Goal: Transaction & Acquisition: Purchase product/service

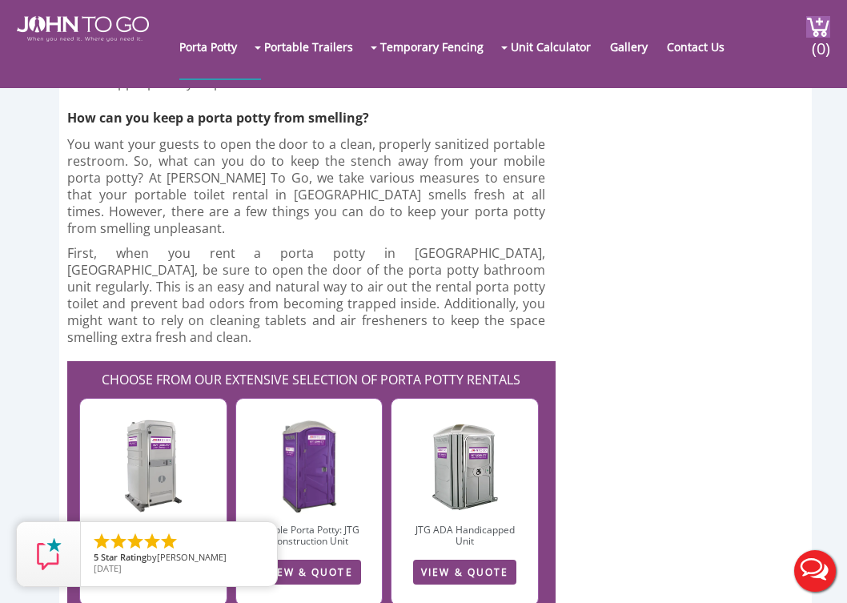
scroll to position [4017, 0]
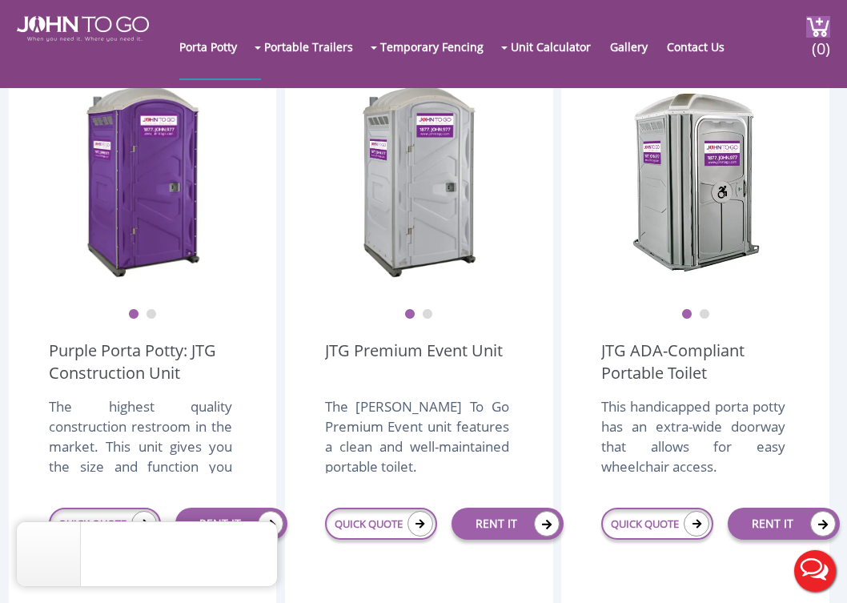
scroll to position [488, 0]
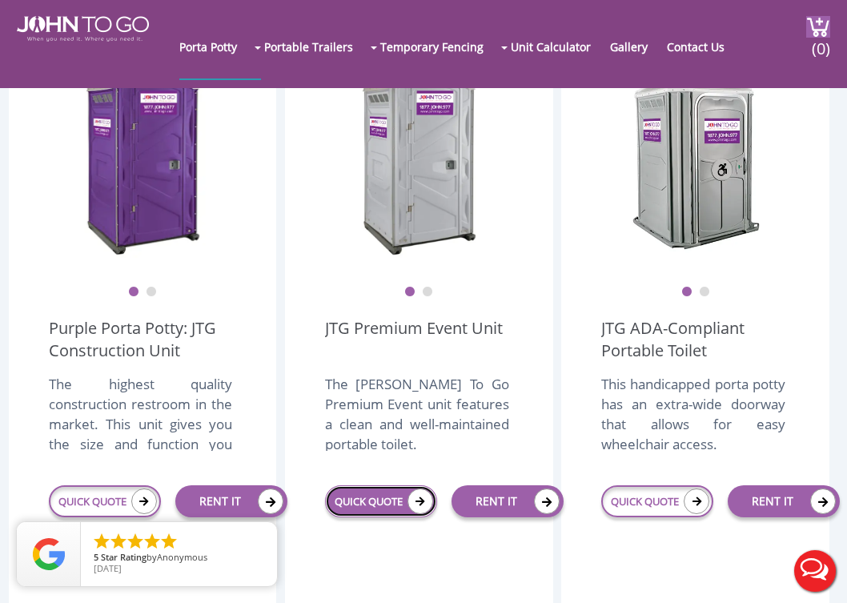
click at [414, 502] on icon at bounding box center [421, 501] width 26 height 26
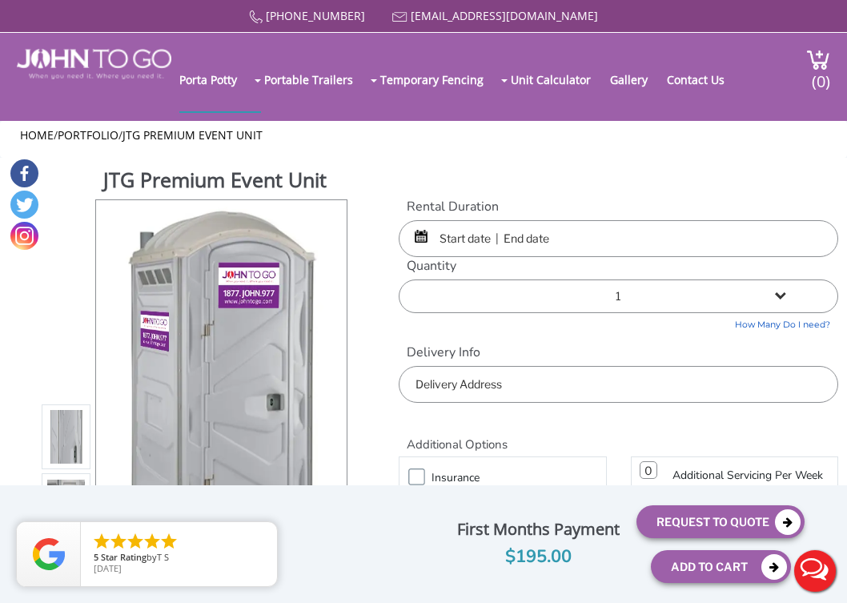
click at [485, 240] on input "text" at bounding box center [619, 238] width 440 height 37
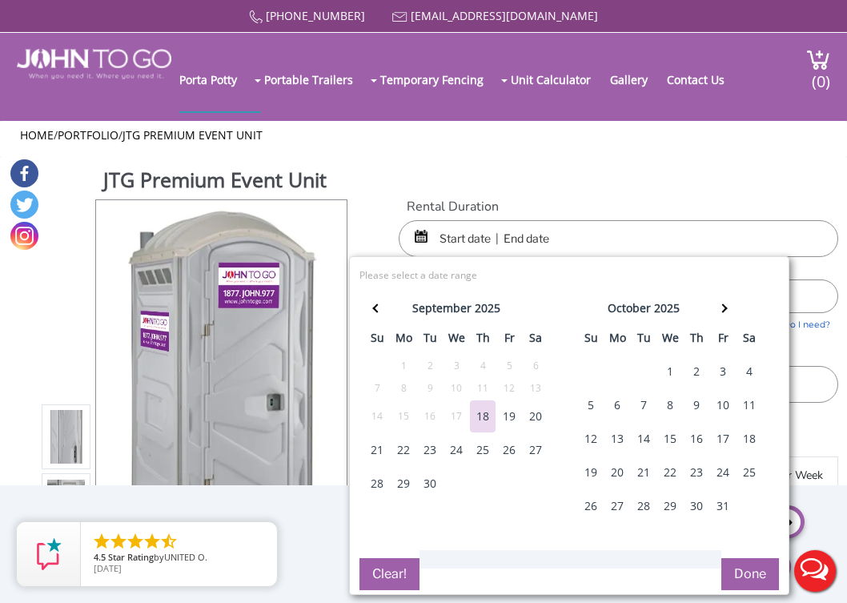
click at [533, 450] on div "27" at bounding box center [536, 450] width 26 height 32
click at [376, 491] on div "28" at bounding box center [377, 484] width 26 height 32
type input "09/27/2025 to 09/28/2025"
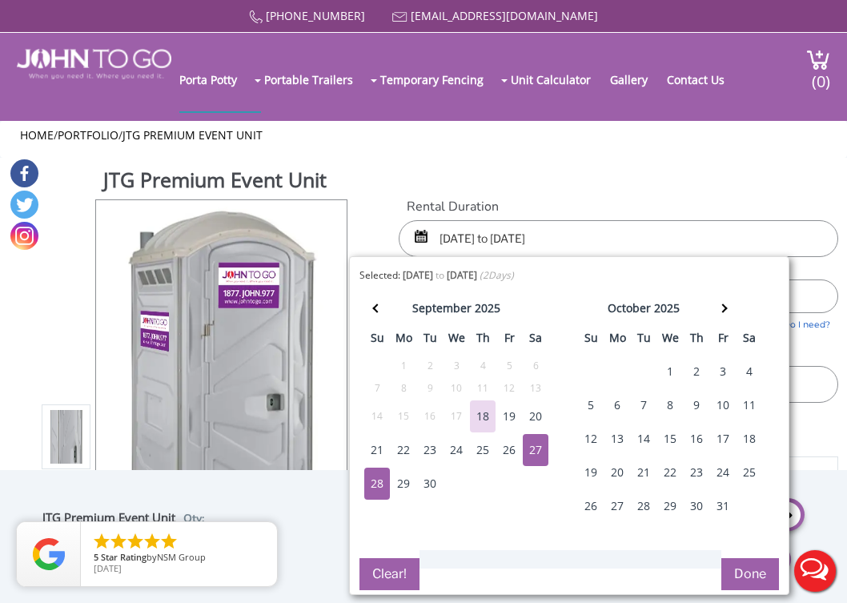
click at [744, 576] on button "Done" at bounding box center [750, 574] width 58 height 32
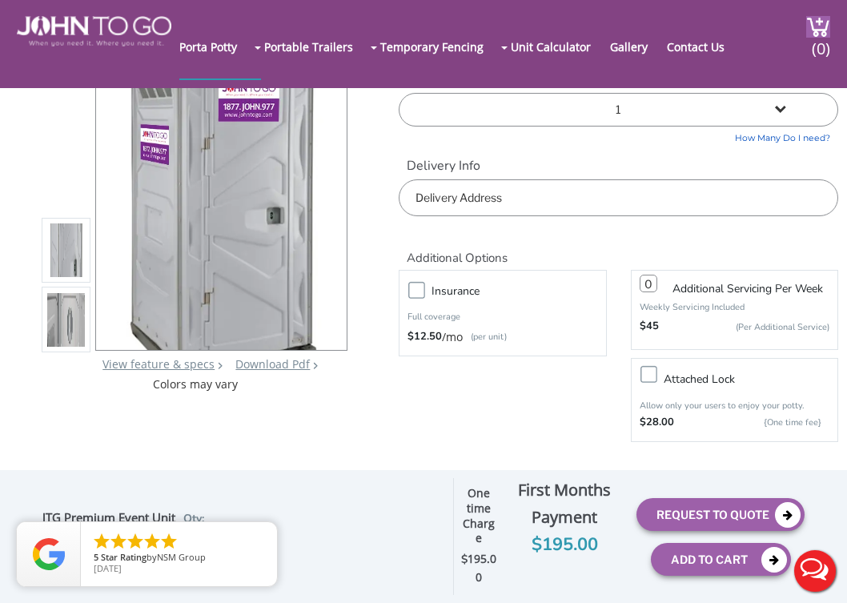
scroll to position [100, 0]
click at [570, 193] on input "text" at bounding box center [619, 196] width 440 height 37
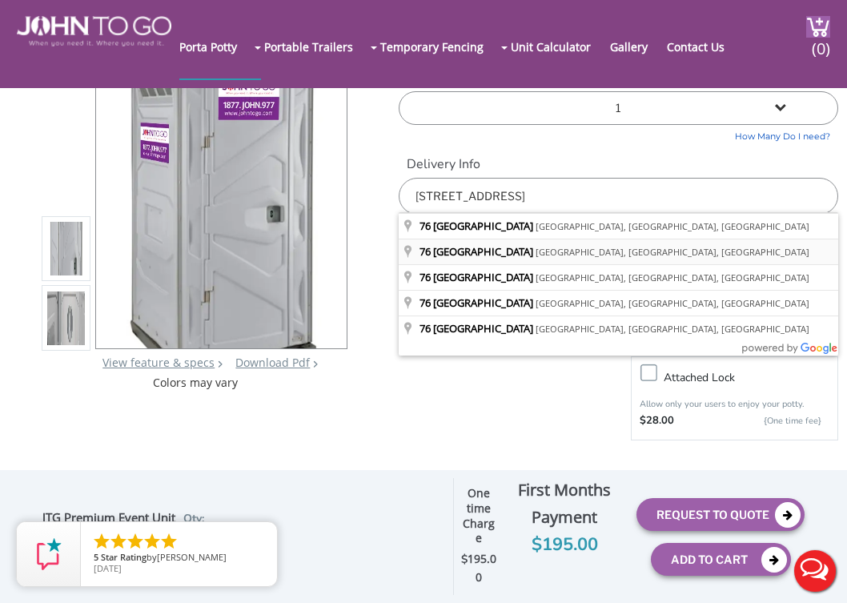
type input "76 Sherwood Road, Ridgewood, NJ, USA"
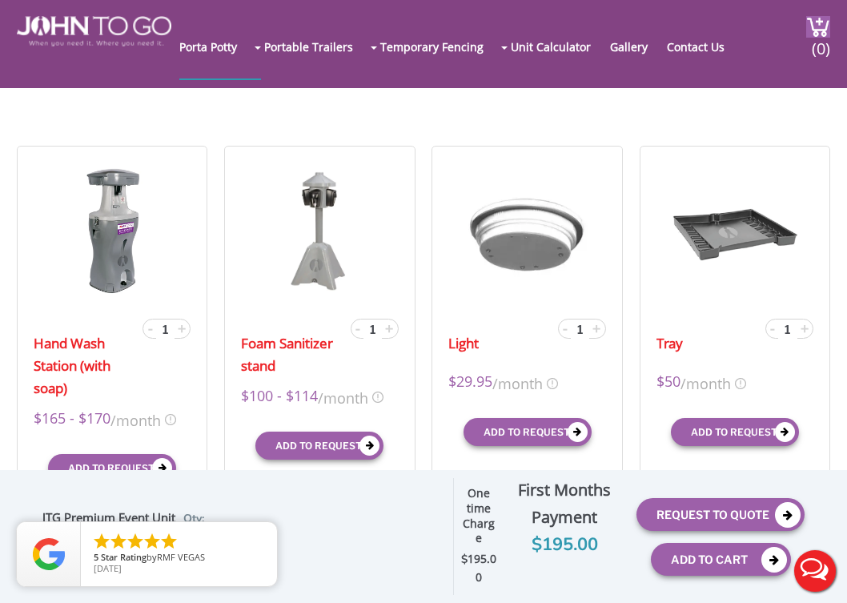
scroll to position [445, 0]
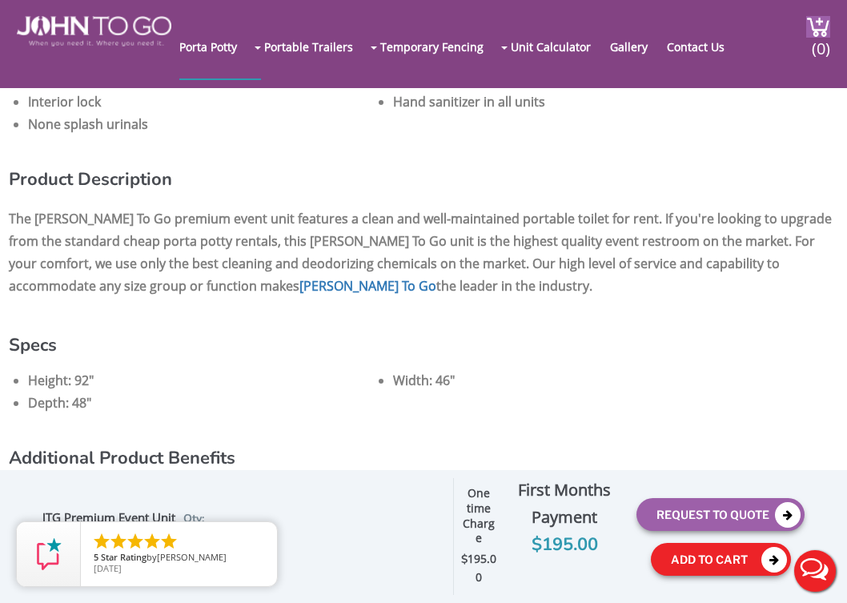
click at [717, 569] on button "Add To Cart" at bounding box center [721, 559] width 140 height 33
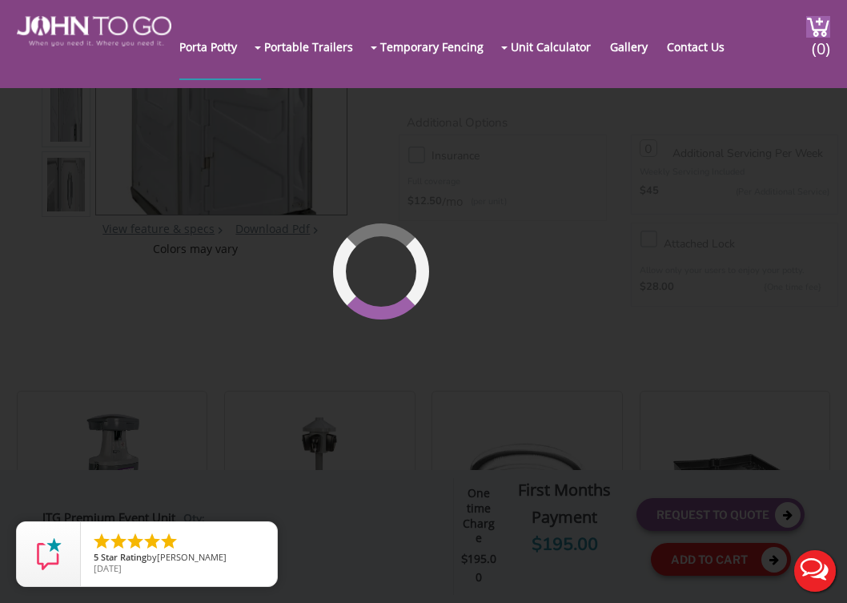
scroll to position [110, 0]
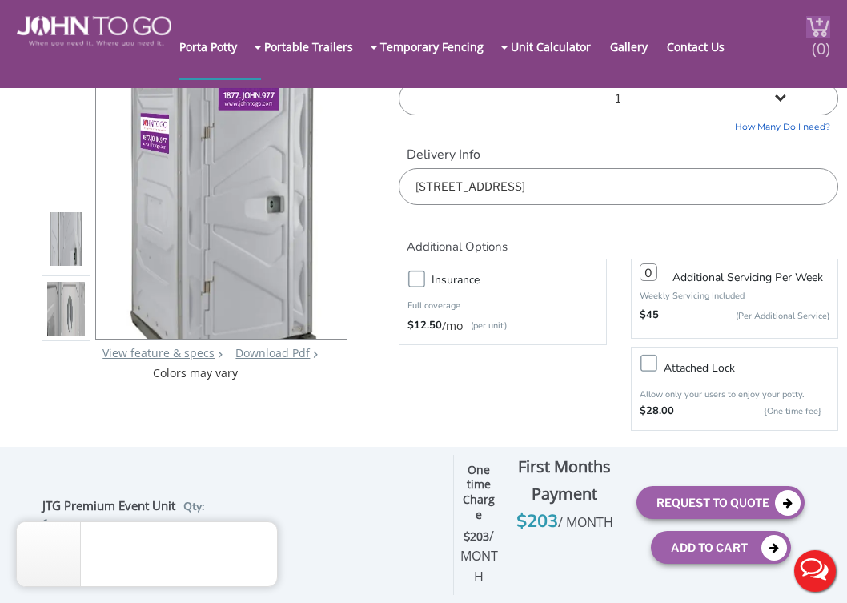
click at [818, 30] on span "(0)" at bounding box center [821, 42] width 19 height 34
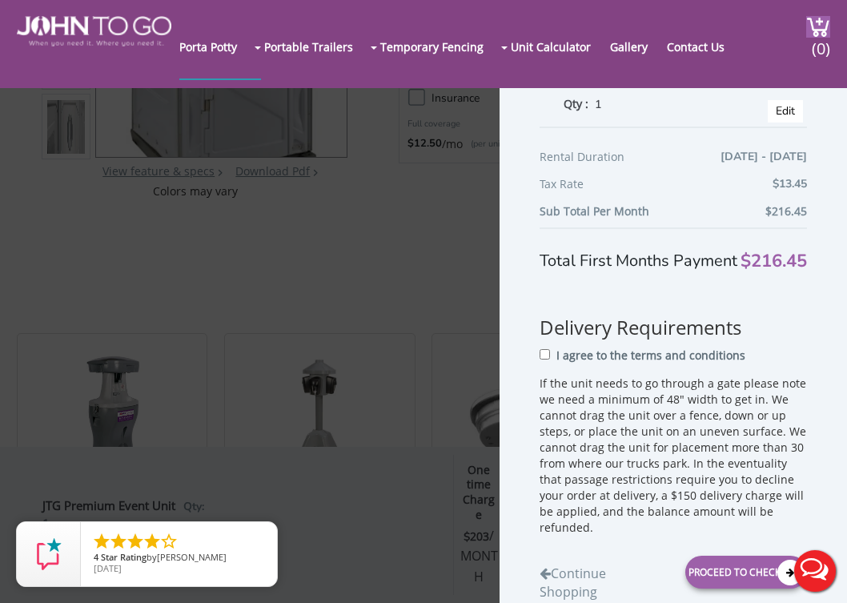
scroll to position [301, 0]
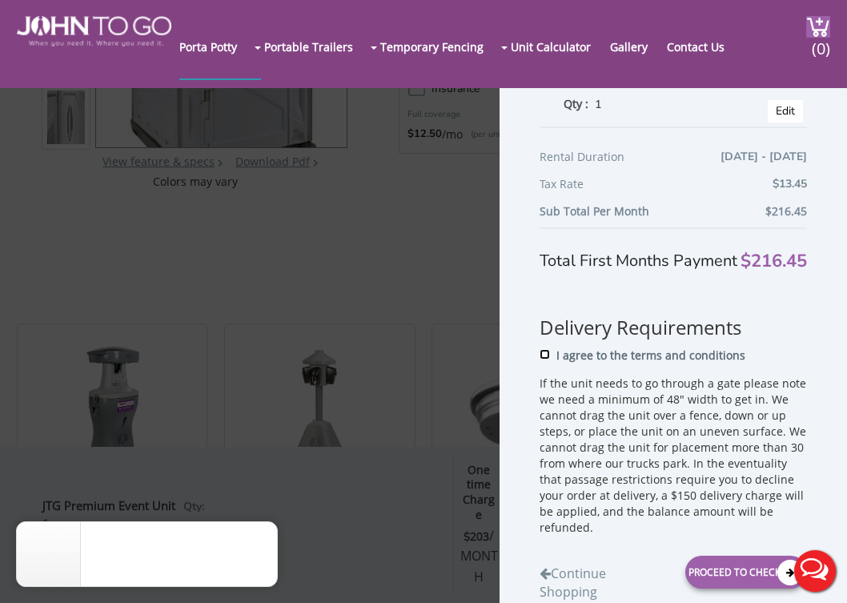
click at [547, 360] on input "I agree to the terms and conditions" at bounding box center [545, 355] width 10 height 10
checkbox input "true"
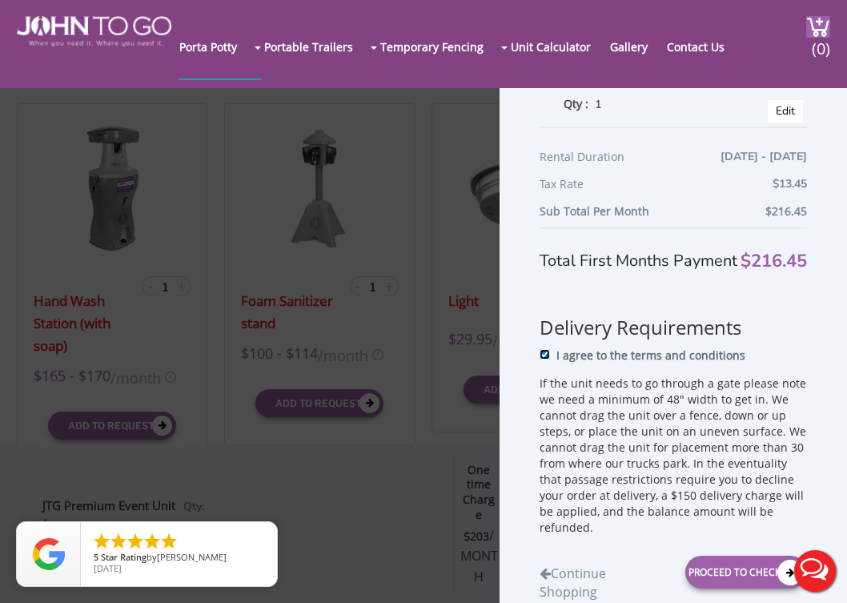
scroll to position [531, 0]
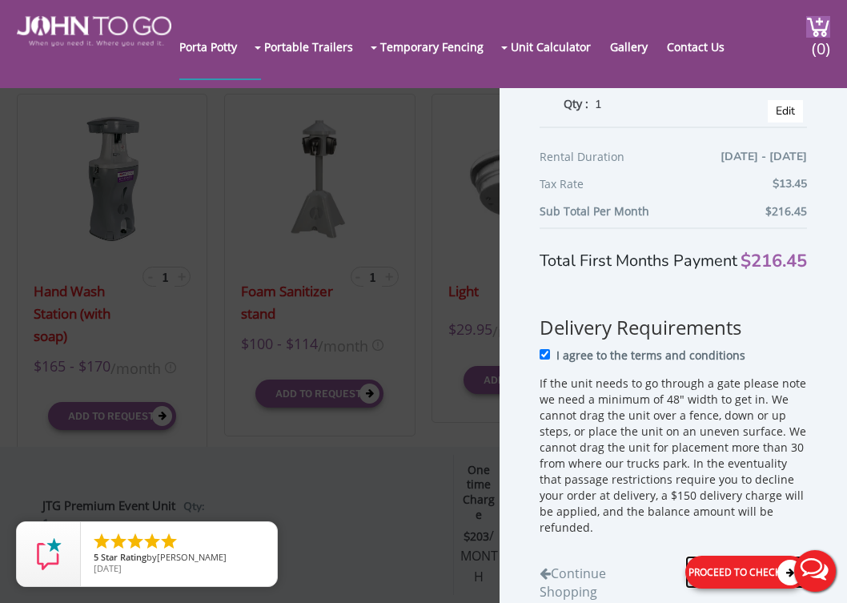
click at [749, 566] on div "Proceed to Checkout" at bounding box center [746, 573] width 122 height 33
